Goal: Task Accomplishment & Management: Use online tool/utility

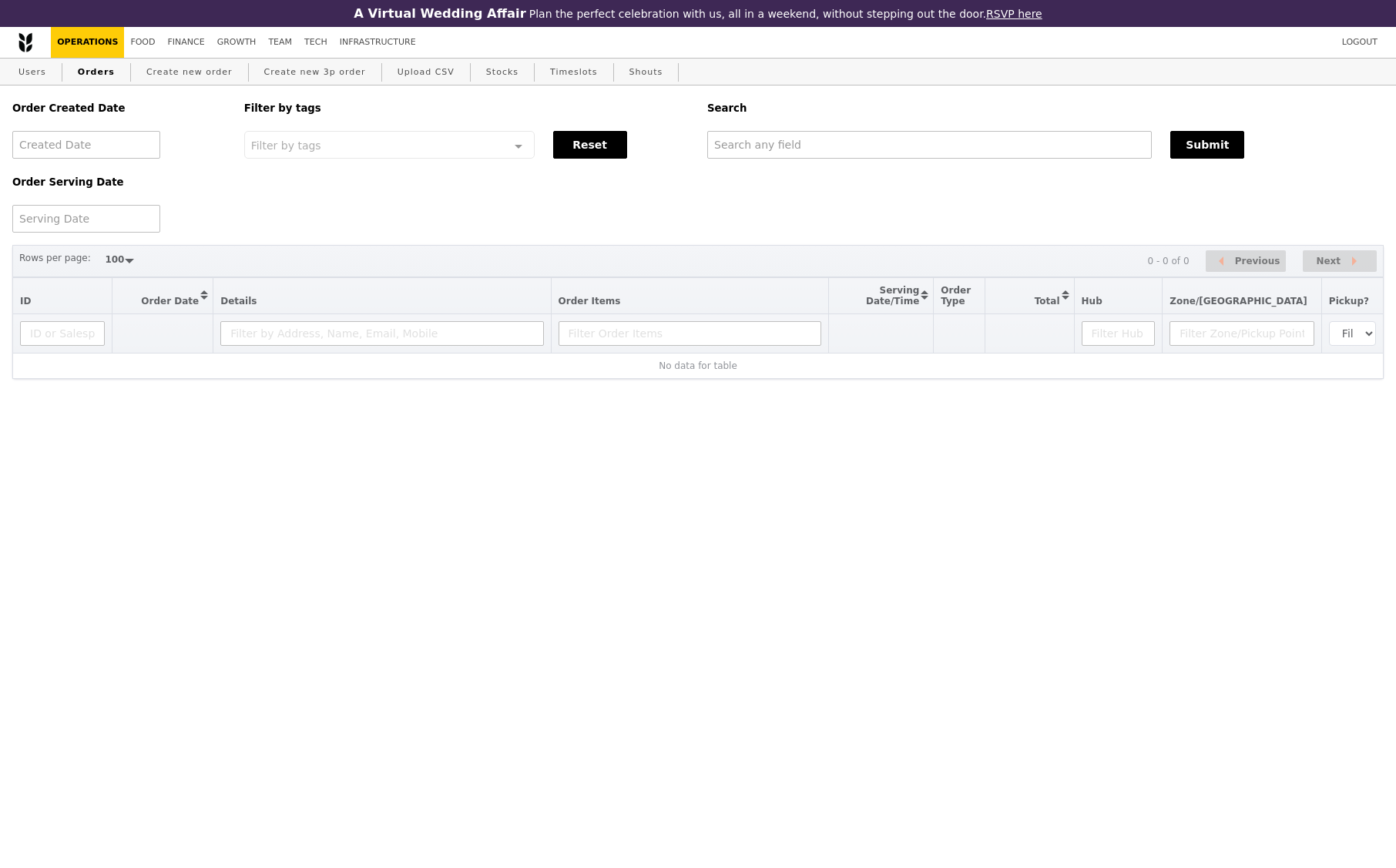
select select "100"
click at [827, 152] on input "text" at bounding box center [929, 145] width 445 height 28
paste input "[PERSON_NAME][EMAIL_ADDRESS][DOMAIN_NAME]"
type input "[PERSON_NAME][EMAIL_ADDRESS][DOMAIN_NAME]"
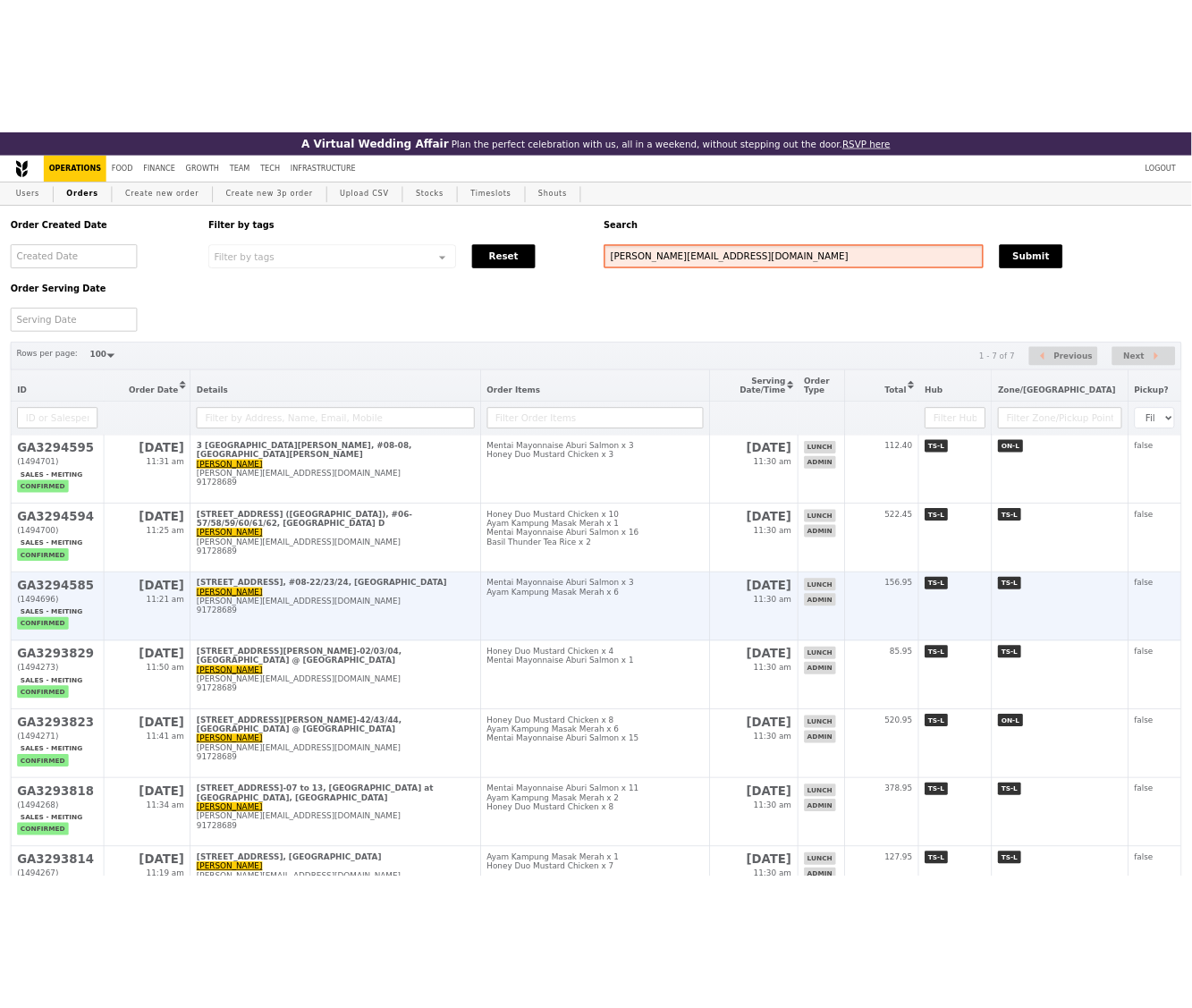
scroll to position [122, 0]
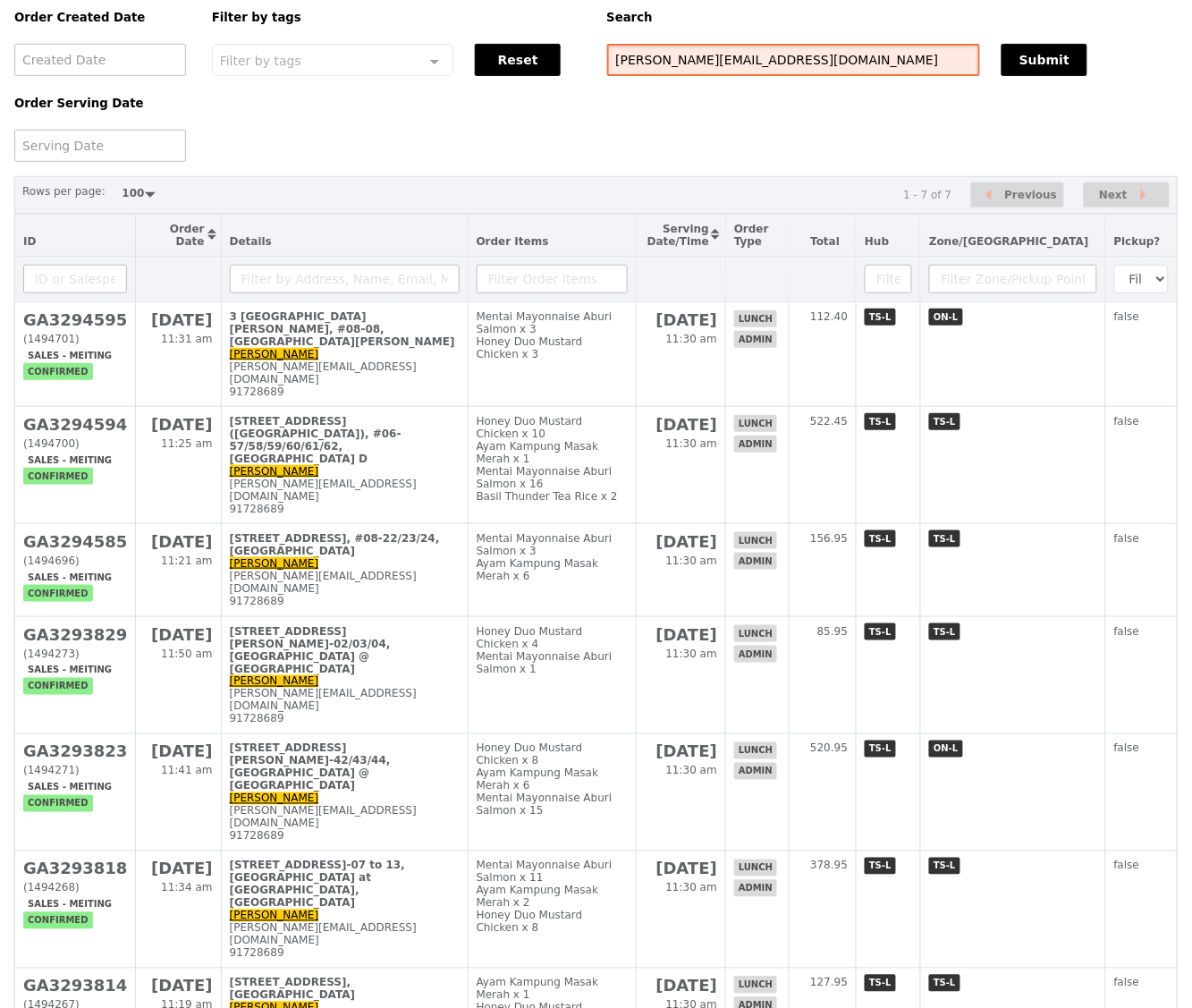
click at [640, 49] on input "[PERSON_NAME][EMAIL_ADDRESS][DOMAIN_NAME]" at bounding box center [794, 60] width 374 height 32
click at [643, 50] on input "[PERSON_NAME][EMAIL_ADDRESS][DOMAIN_NAME]" at bounding box center [794, 60] width 374 height 32
drag, startPoint x: 644, startPoint y: 47, endPoint x: 545, endPoint y: 47, distance: 99.0
click at [548, 47] on div "Order Created Date Order Serving Date Filter by tags Filter by tags Meal_Plan W…" at bounding box center [596, 76] width 1185 height 171
